Goal: Task Accomplishment & Management: Complete application form

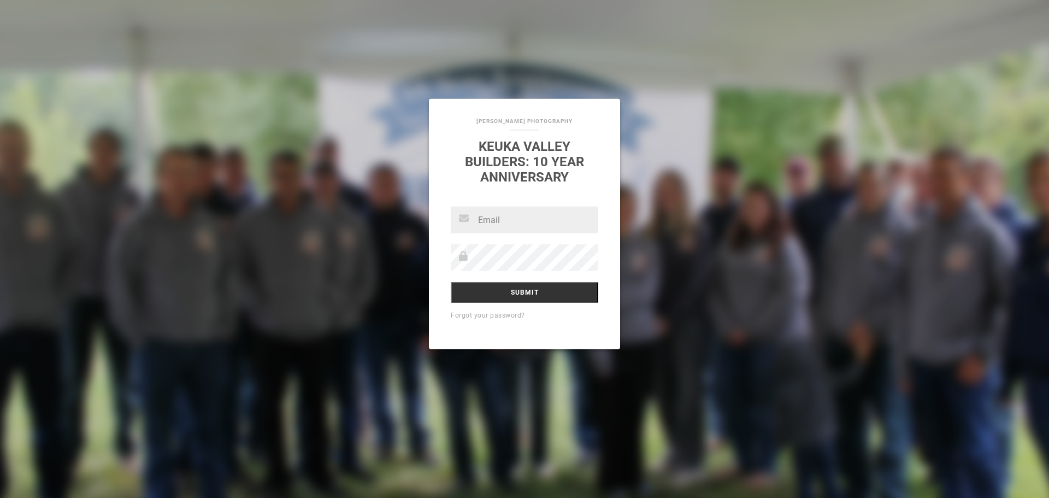
click at [514, 225] on input "text" at bounding box center [525, 220] width 148 height 27
click at [485, 228] on input "text" at bounding box center [525, 220] width 148 height 27
type input "[PERSON_NAME][EMAIL_ADDRESS][DOMAIN_NAME]"
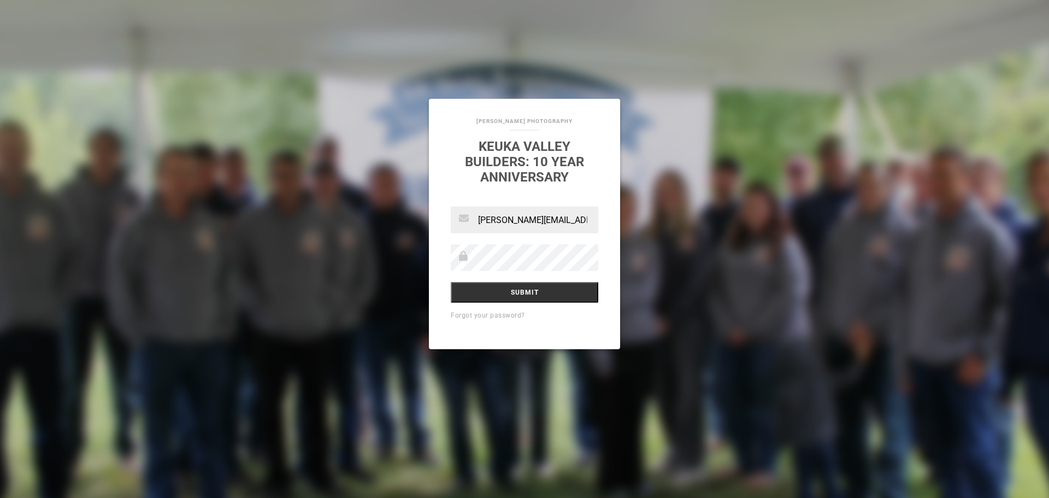
click at [451, 282] on input "Submit" at bounding box center [525, 292] width 148 height 21
